Goal: Transaction & Acquisition: Purchase product/service

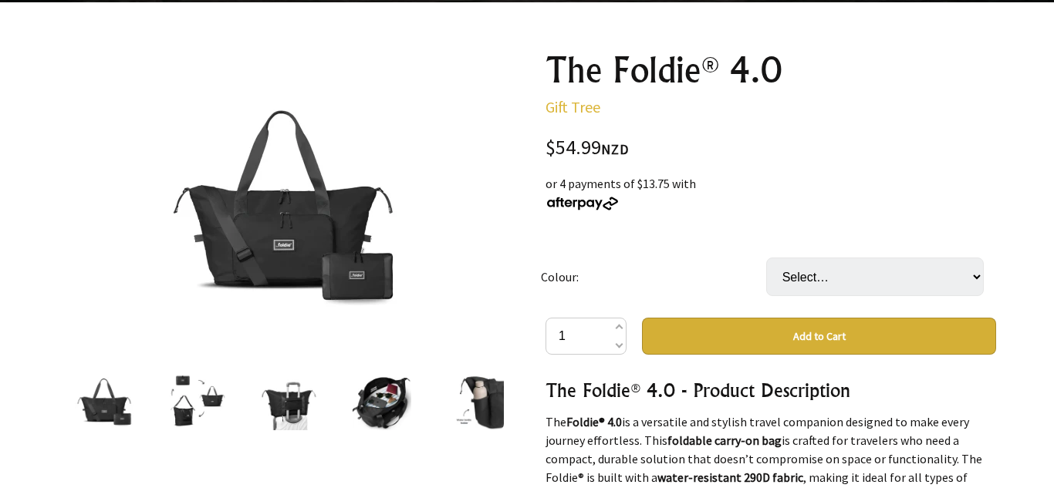
click at [179, 408] on img at bounding box center [196, 401] width 59 height 59
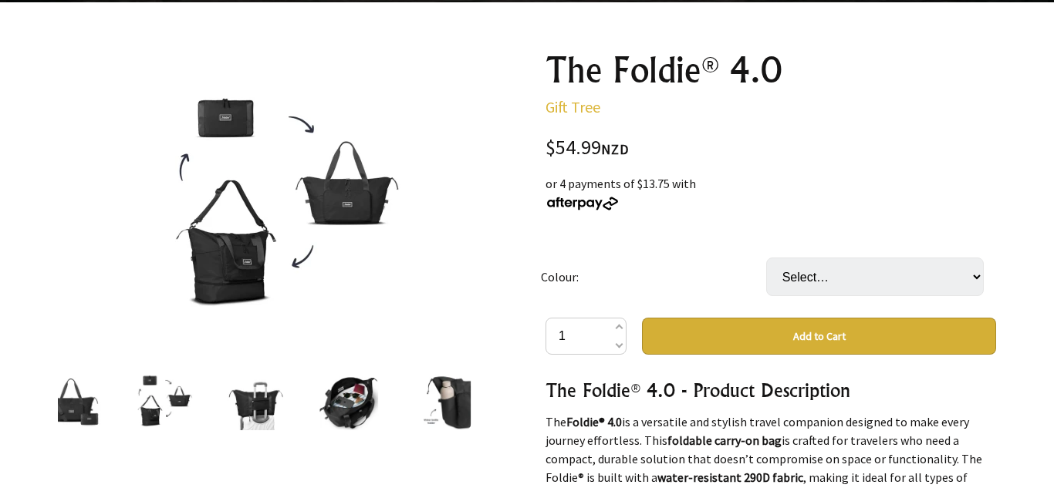
click at [289, 406] on div at bounding box center [256, 401] width 93 height 65
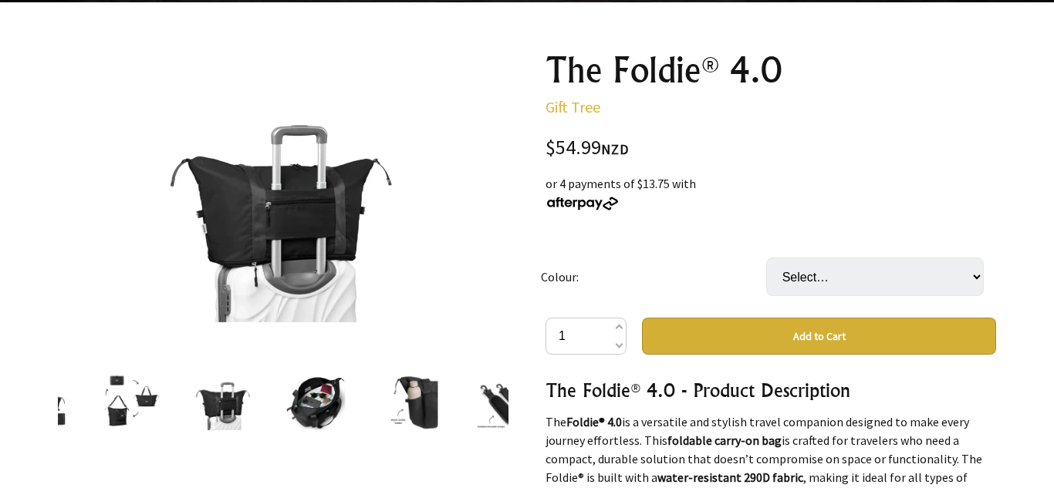
click at [301, 404] on img at bounding box center [316, 401] width 59 height 59
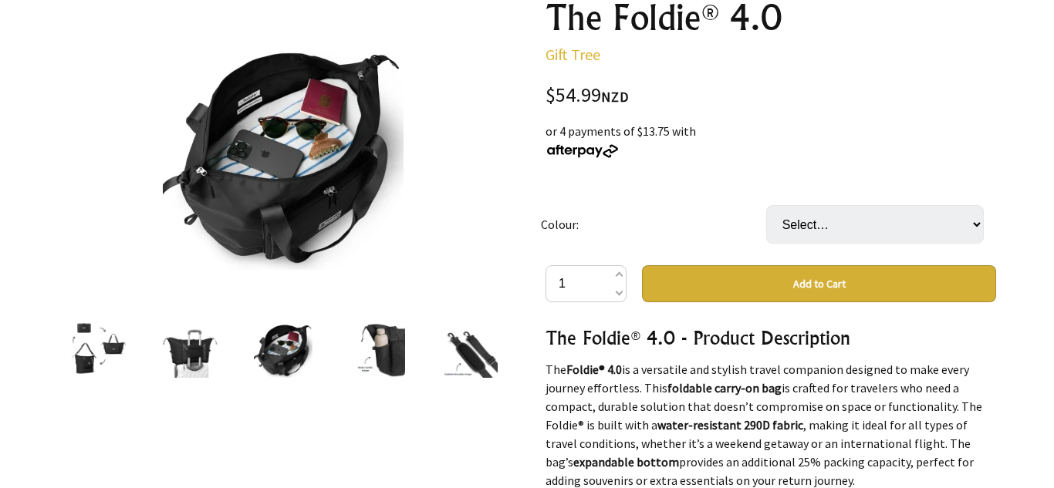
scroll to position [204, 0]
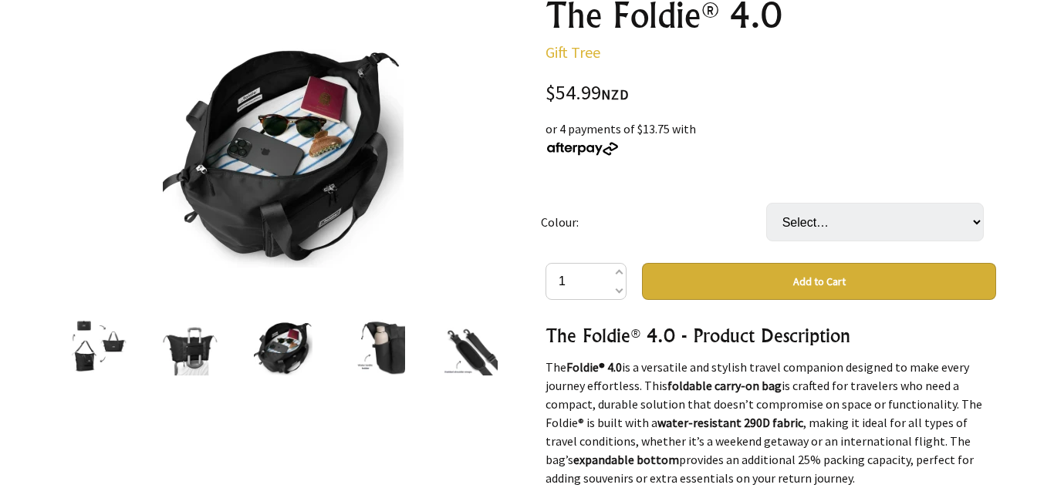
click at [207, 339] on img at bounding box center [190, 346] width 59 height 59
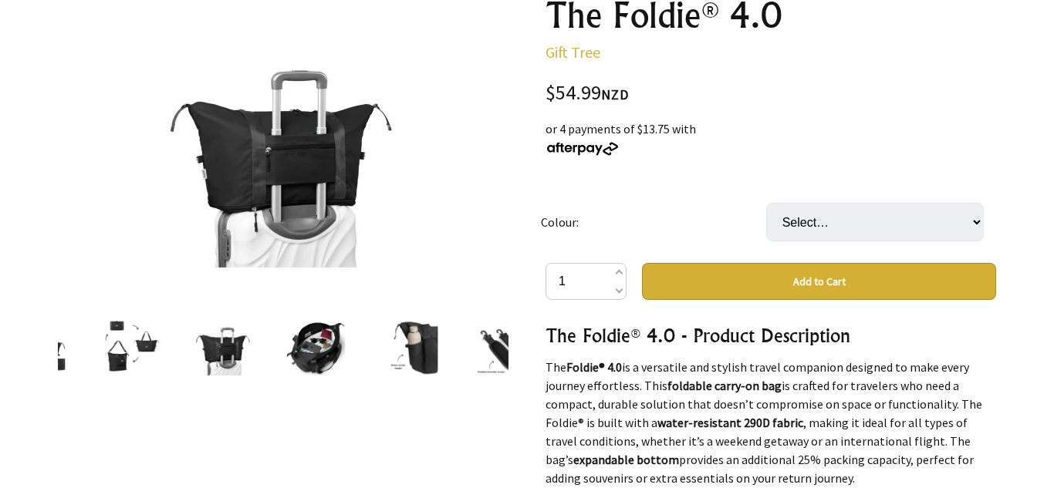
click at [124, 342] on img at bounding box center [131, 346] width 59 height 59
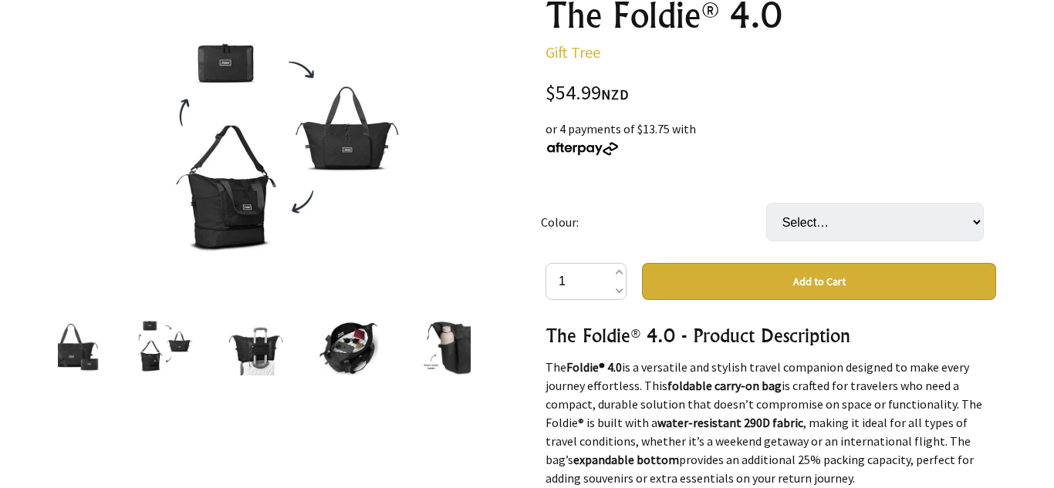
click at [104, 357] on div at bounding box center [71, 346] width 93 height 65
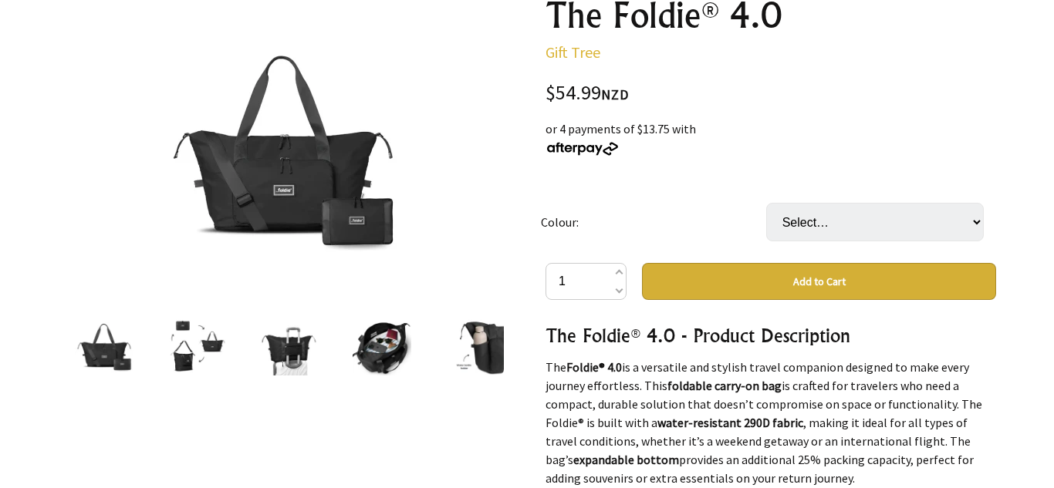
click at [397, 345] on img at bounding box center [382, 346] width 59 height 59
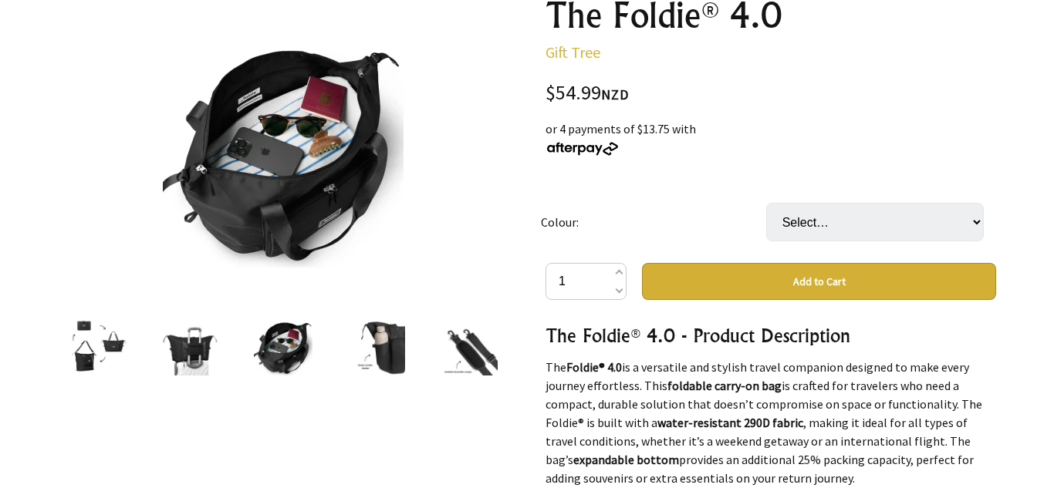
click at [411, 353] on div at bounding box center [375, 346] width 93 height 65
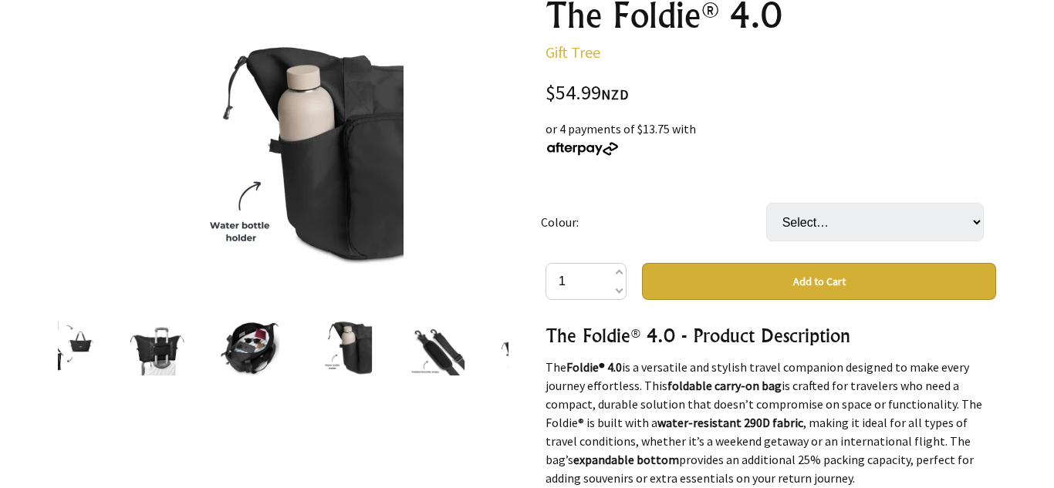
click at [422, 354] on img at bounding box center [435, 346] width 59 height 59
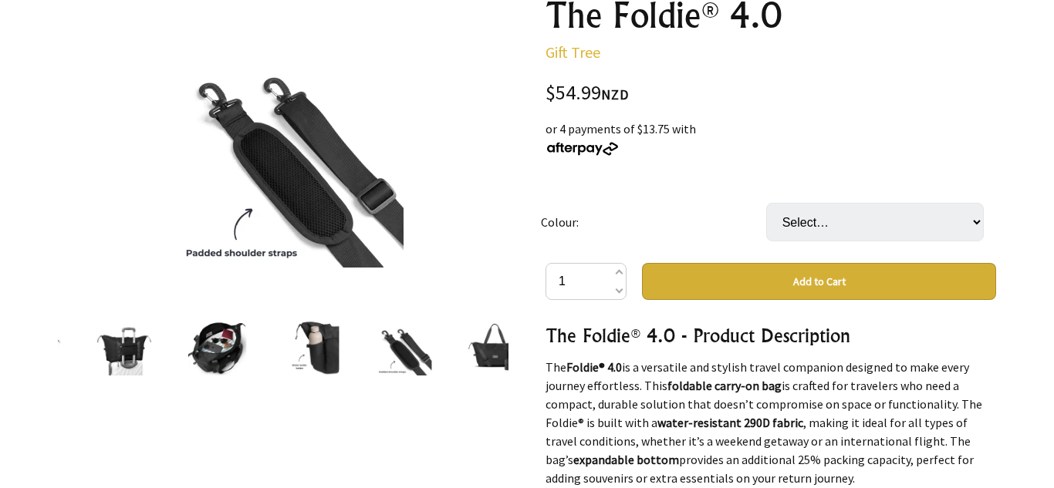
click at [444, 351] on div at bounding box center [402, 346] width 93 height 65
click at [477, 356] on img at bounding box center [495, 346] width 59 height 59
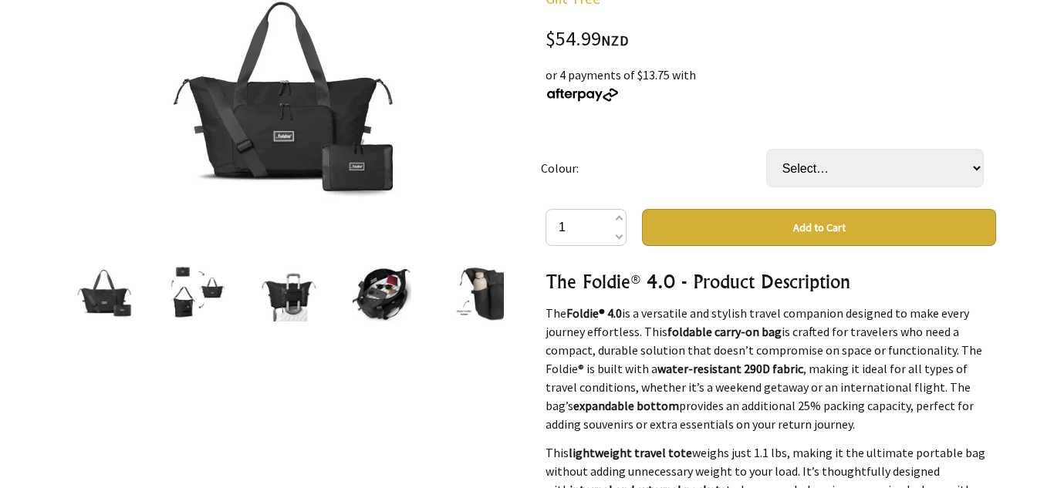
scroll to position [261, 0]
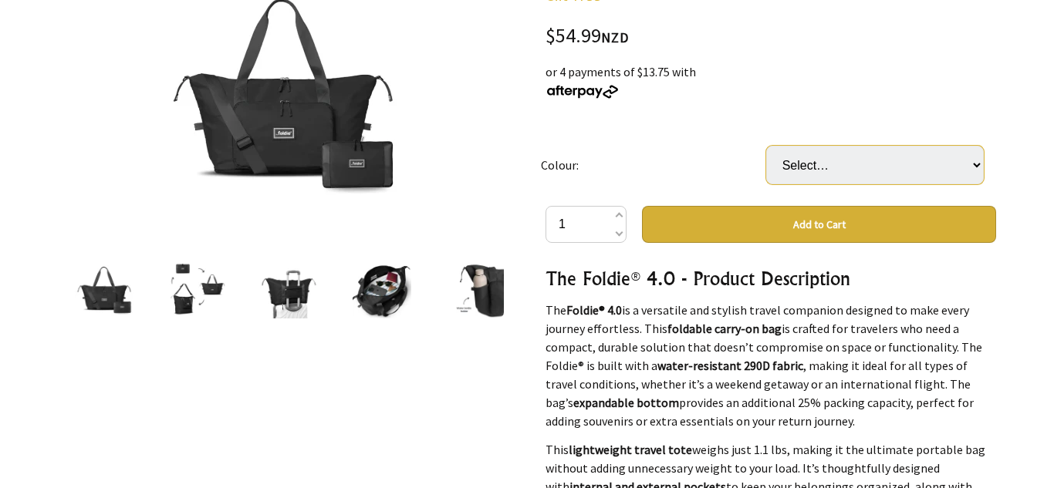
click at [826, 156] on select "Select… Black Brown Dark Blue Ice Blue Purple Royal Blue" at bounding box center [875, 165] width 218 height 39
select select "Royal Blue"
click at [766, 146] on select "Select… Black Brown Dark Blue Ice Blue Purple Royal Blue" at bounding box center [875, 165] width 218 height 39
click at [797, 159] on select "Select… Black Brown Dark Blue Ice Blue Purple Royal Blue" at bounding box center [875, 165] width 218 height 39
select select "Purple"
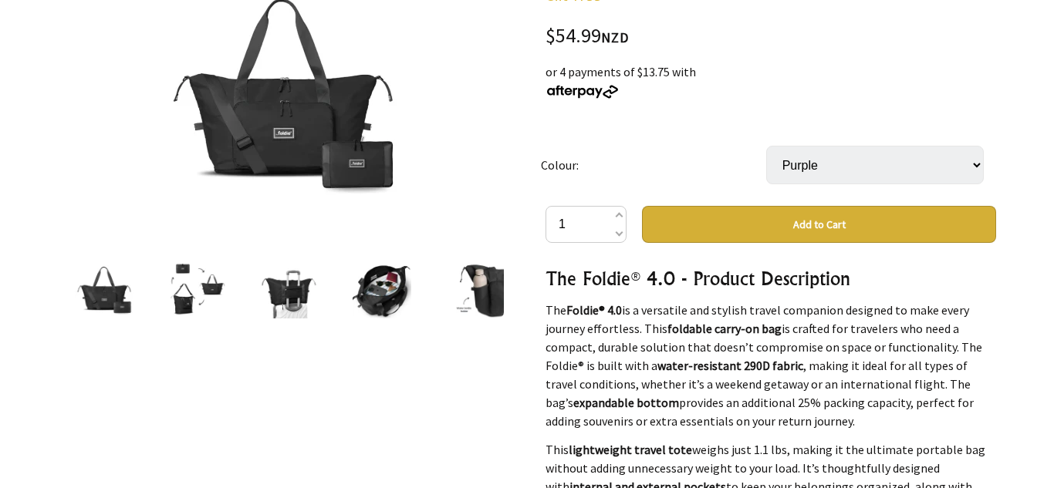
click at [766, 146] on select "Select… Black Brown Dark Blue Ice Blue Purple Royal Blue" at bounding box center [875, 165] width 218 height 39
click at [817, 162] on select "Select… Black Brown Dark Blue Ice Blue Purple Royal Blue" at bounding box center [875, 165] width 218 height 39
select select "Ice Blue"
click at [766, 146] on select "Select… Black Brown Dark Blue Ice Blue Purple Royal Blue" at bounding box center [875, 165] width 218 height 39
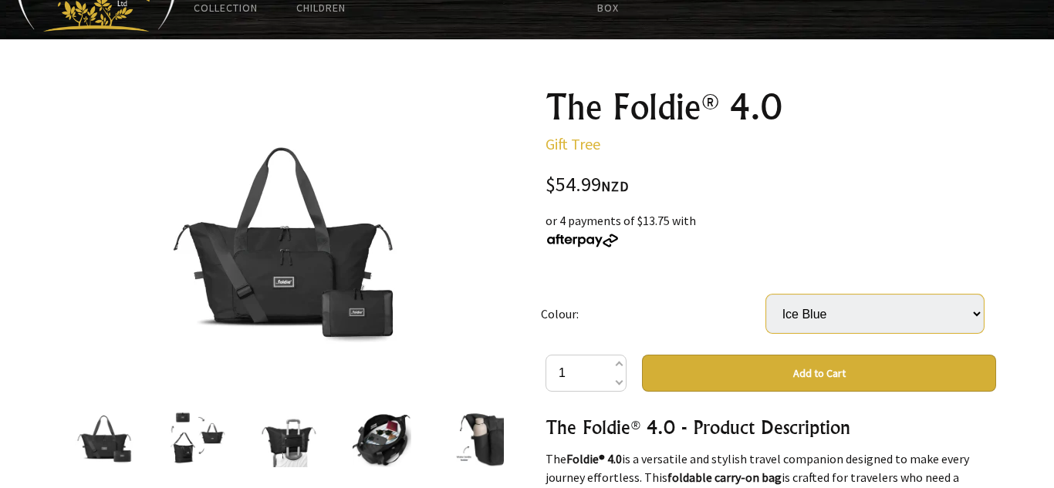
scroll to position [0, 0]
